Goal: Communication & Community: Answer question/provide support

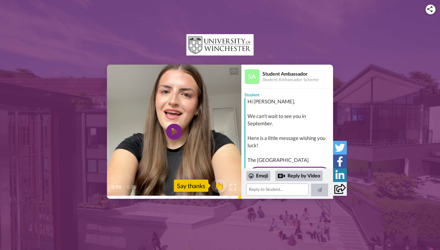
click at [173, 134] on icon "Play/Pause" at bounding box center [174, 132] width 16 height 29
click at [173, 134] on icon at bounding box center [174, 132] width 16 height 16
click at [107, 198] on div "CC Play/Pause 0:01 / 0:29 👏 Say thanks Student Ambassador Student Ambassador Sc…" at bounding box center [220, 132] width 440 height 134
click at [171, 133] on icon at bounding box center [174, 132] width 16 height 16
click at [220, 186] on span "👏" at bounding box center [219, 186] width 19 height 12
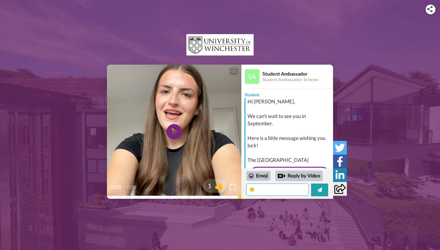
click at [267, 190] on textarea "👏" at bounding box center [277, 190] width 62 height 12
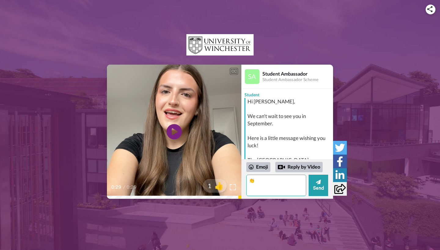
type textarea "👏"
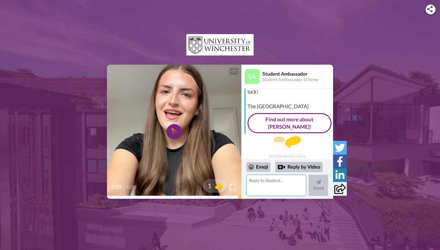
scroll to position [53, 0]
click at [257, 167] on div "Emoji" at bounding box center [258, 168] width 24 height 10
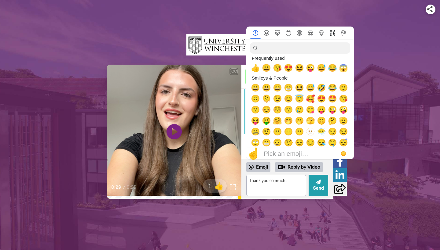
click at [329, 35] on button "Symbols" at bounding box center [332, 32] width 11 height 5
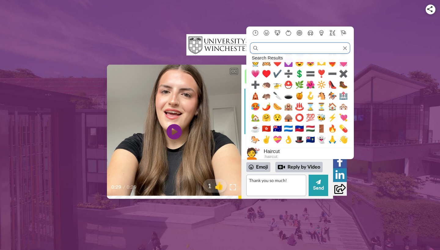
scroll to position [0, 0]
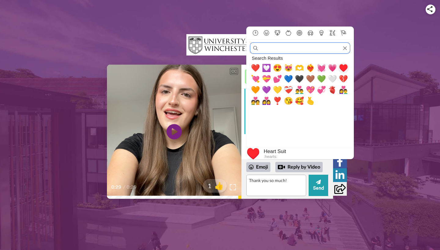
click at [342, 68] on span "♥️" at bounding box center [343, 68] width 9 height 9
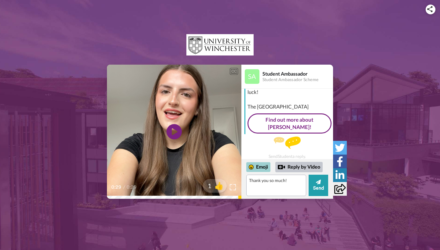
click at [260, 170] on div "Emoji" at bounding box center [258, 168] width 24 height 10
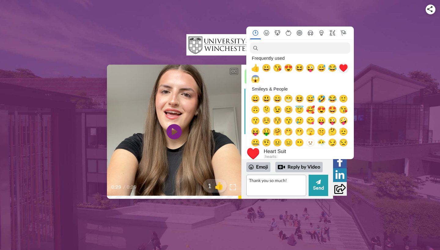
click at [345, 70] on span "♥️" at bounding box center [343, 68] width 9 height 9
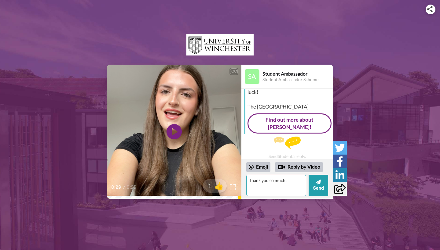
type textarea "Thank you so much! ♥️♥️"
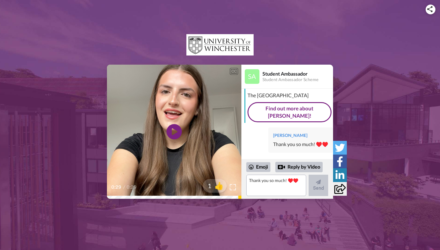
scroll to position [64, 0]
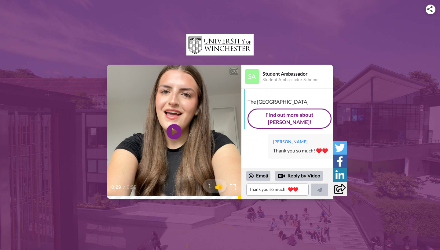
click at [163, 139] on video at bounding box center [174, 132] width 134 height 134
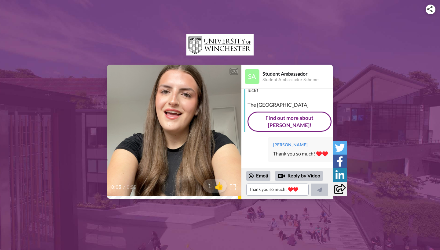
click at [175, 127] on icon at bounding box center [174, 132] width 16 height 16
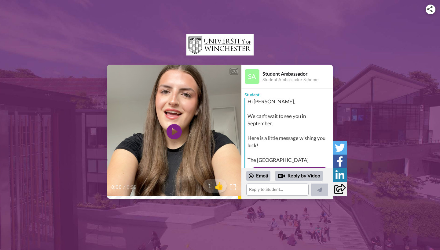
click at [182, 127] on video at bounding box center [174, 132] width 134 height 134
click at [207, 135] on video at bounding box center [174, 132] width 134 height 134
